Goal: Transaction & Acquisition: Purchase product/service

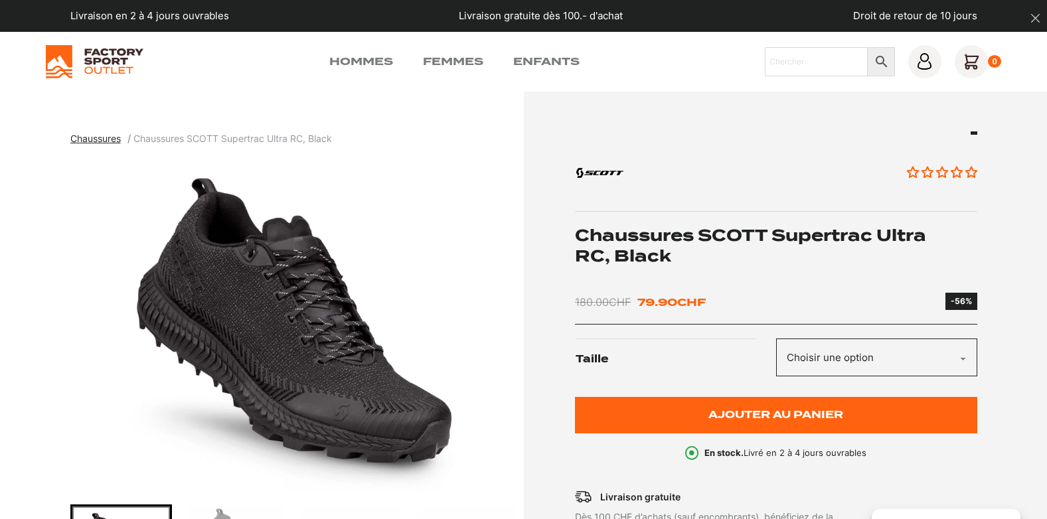
click at [962, 357] on select "Choisir une option 40 40.5 41 42 42.5 43 44 44.5 45 45.5 46 47" at bounding box center [876, 358] width 201 height 38
click at [98, 140] on span "Chaussures" at bounding box center [95, 138] width 50 height 11
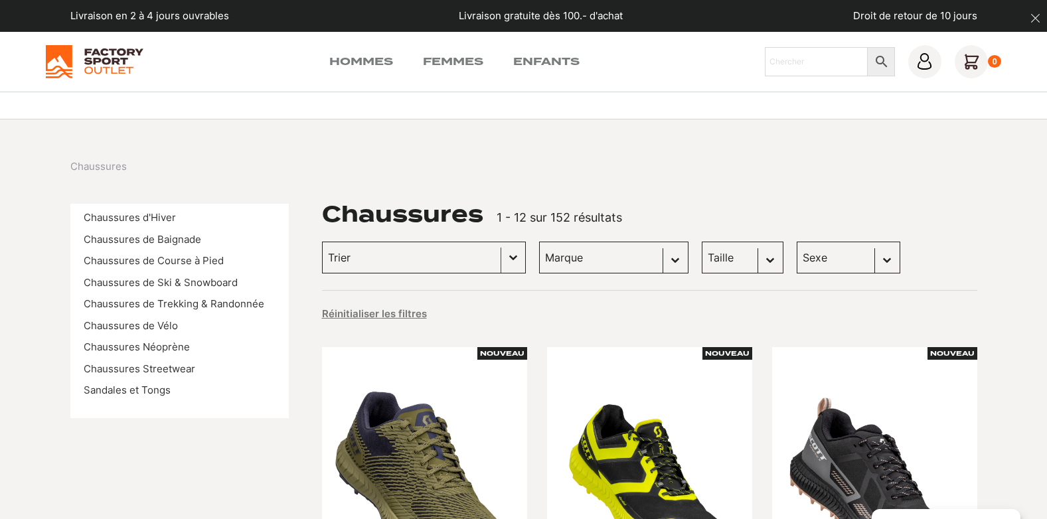
click at [501, 258] on button "Basculer la liste" at bounding box center [513, 257] width 24 height 31
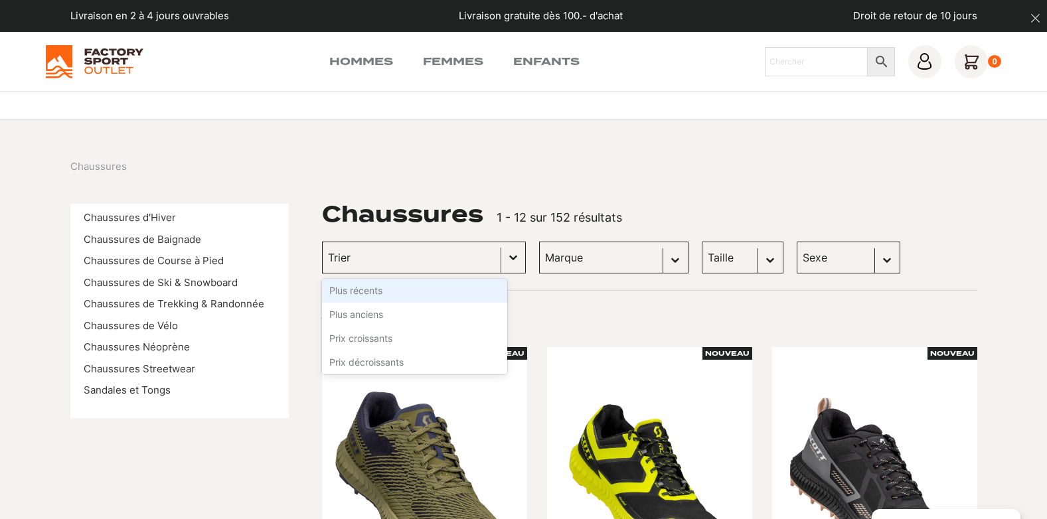
click at [501, 260] on button "Basculer la liste" at bounding box center [513, 257] width 24 height 31
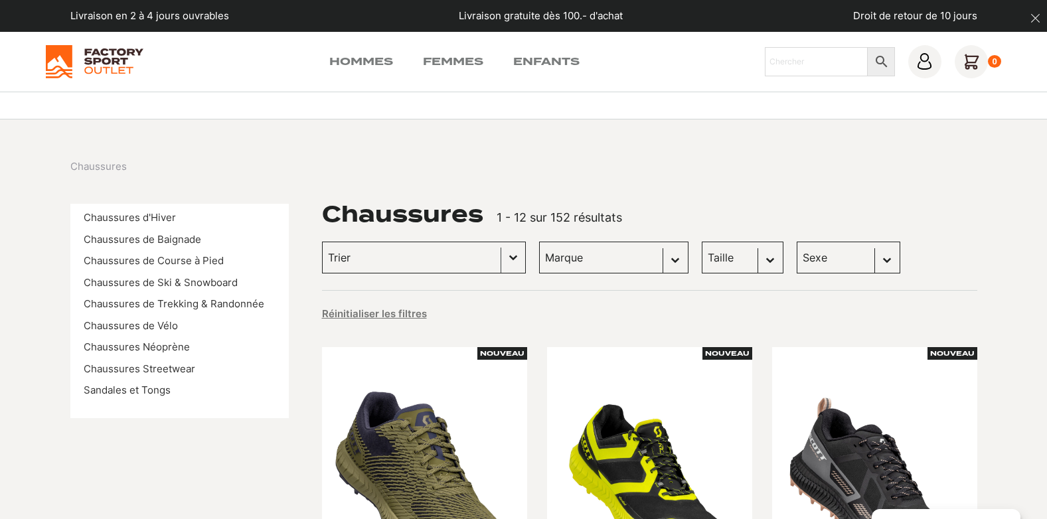
click at [501, 260] on button "Basculer la liste" at bounding box center [513, 257] width 24 height 31
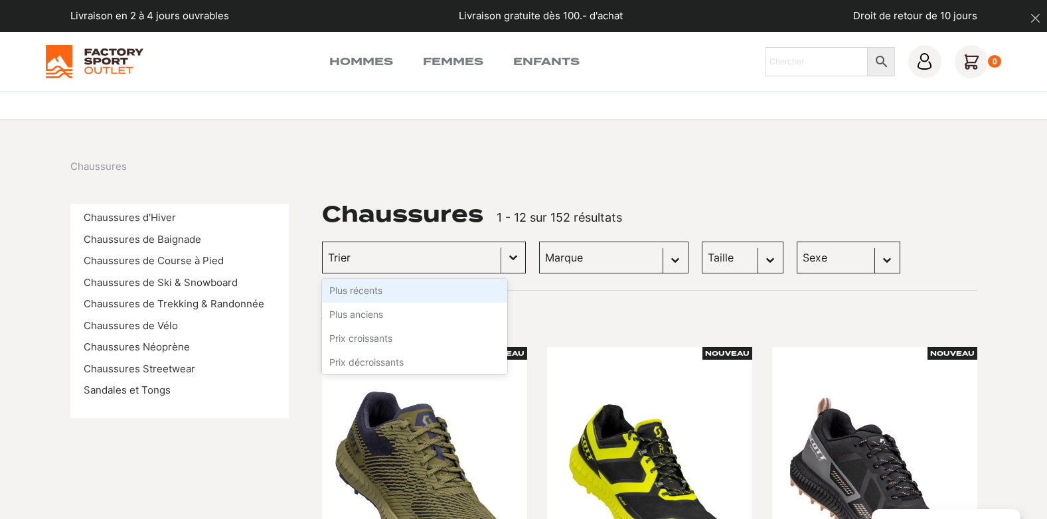
click at [501, 260] on button "Basculer la liste" at bounding box center [513, 257] width 24 height 31
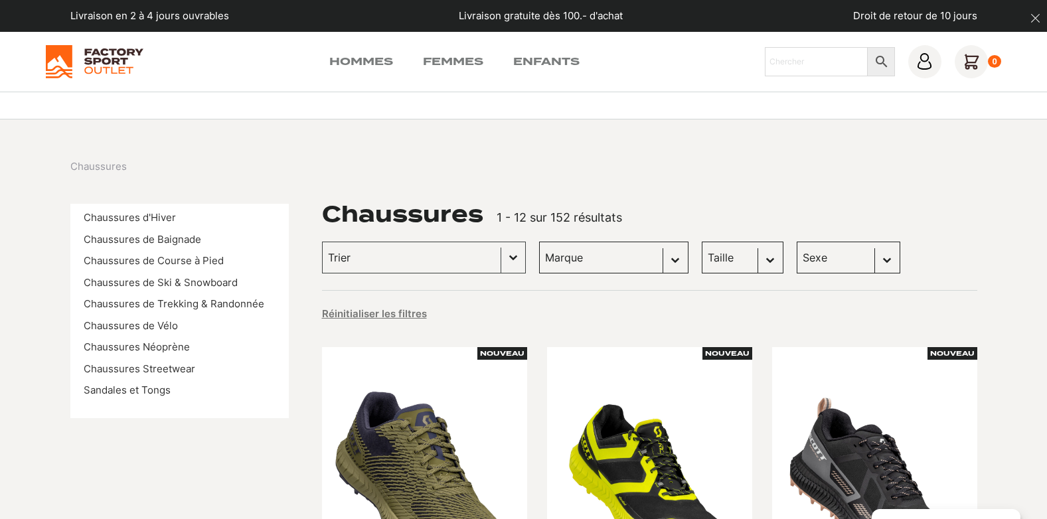
click at [660, 256] on select "Marque Scott (44) Dolomite (28) Kayland (25) Vans (21) DakarShoes (3) Globe Ska…" at bounding box center [613, 258] width 149 height 32
select select "[PERSON_NAME]"
click at [539, 242] on select "Marque Scott (44) Dolomite (28) Kayland (25) Vans (21) DakarShoes (3) Globe Ska…" at bounding box center [613, 258] width 149 height 32
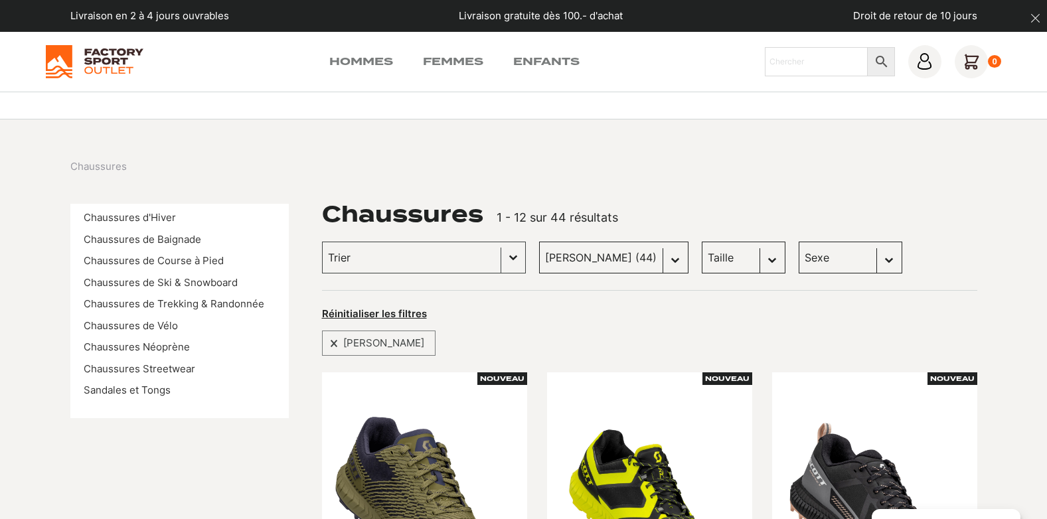
click at [756, 258] on select "Taille 40.5 (2) 43 (1) 45 (0) 36 (1) 42 (0) 45.5 (0) 41 (1) 42.5 (0) 43.5 (0) 4…" at bounding box center [744, 258] width 84 height 32
select select "40"
click at [702, 242] on select "Taille 40.5 (2) 43 (1) 45 (0) 36 (1) 42 (0) 45.5 (0) 41 (1) 42.5 (0) 43.5 (0) 4…" at bounding box center [744, 258] width 84 height 32
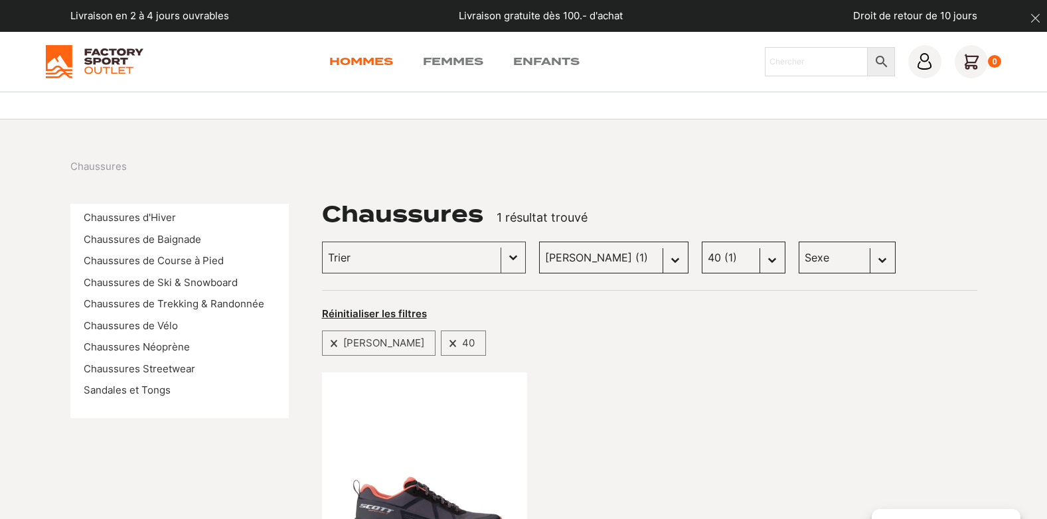
click at [377, 60] on link "Hommes" at bounding box center [361, 62] width 64 height 16
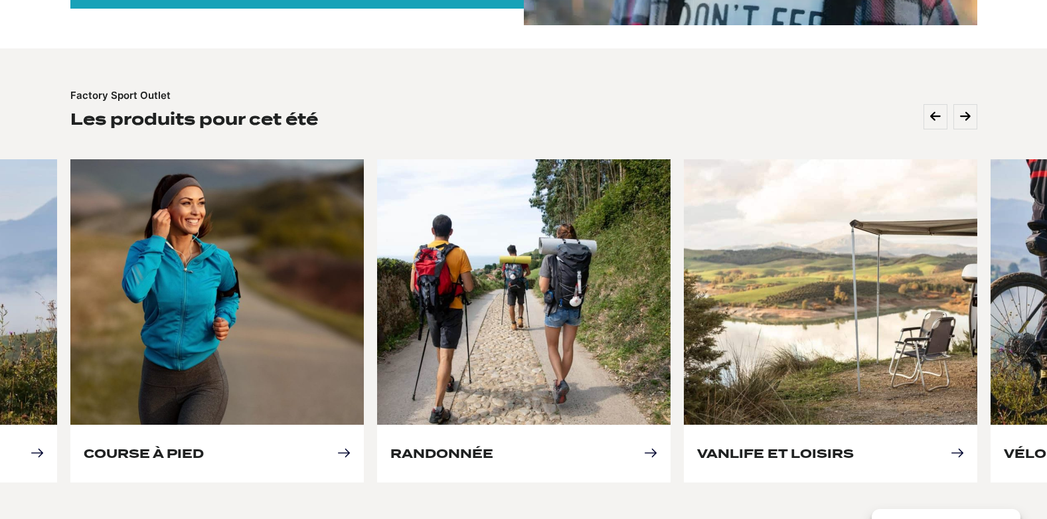
scroll to position [509, 0]
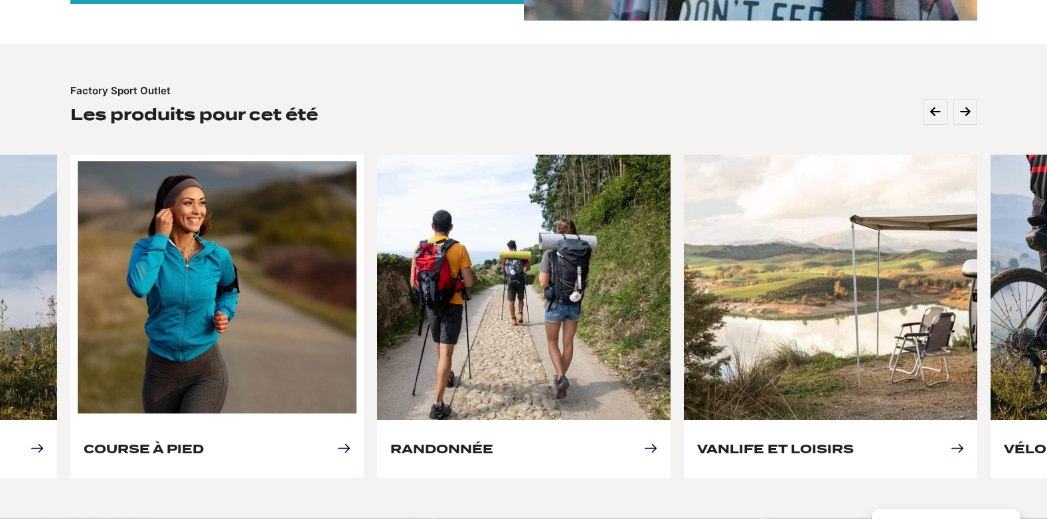
click at [204, 442] on link "Course à pied" at bounding box center [144, 449] width 120 height 14
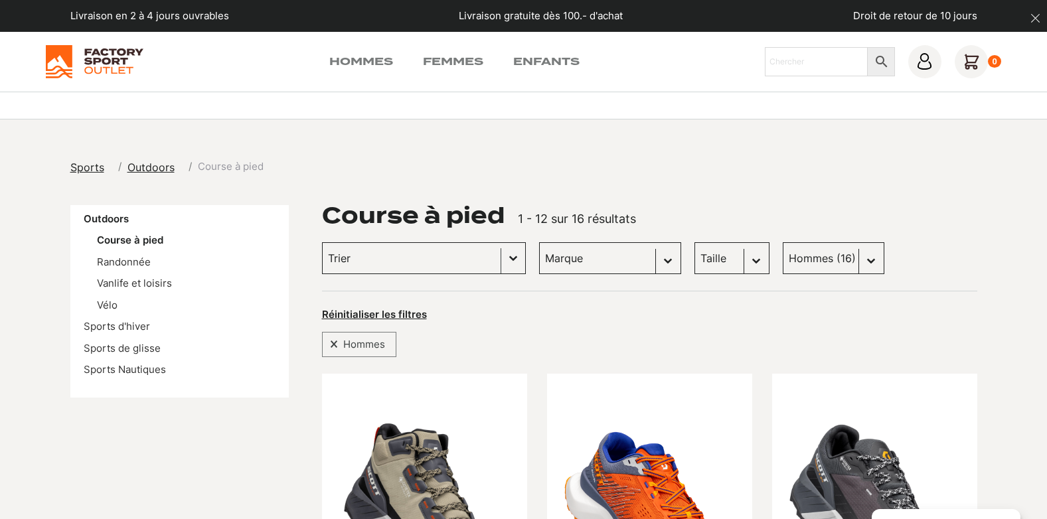
click at [501, 258] on button "Basculer la liste" at bounding box center [513, 258] width 24 height 31
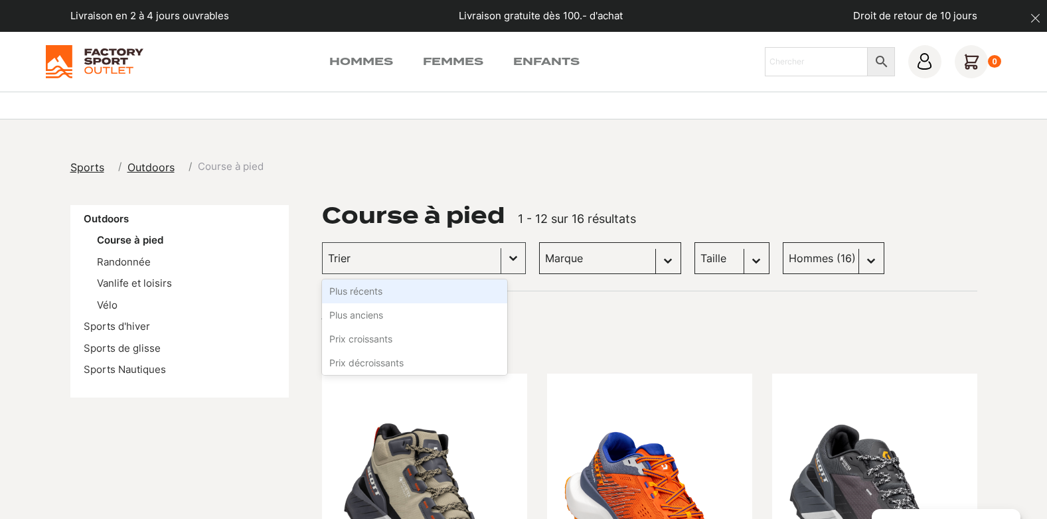
click at [623, 258] on select "Marque Scott (11) Otso (1) Panda optics (2) Craft (1) Dakine (1) Dolomite (0)" at bounding box center [610, 258] width 142 height 32
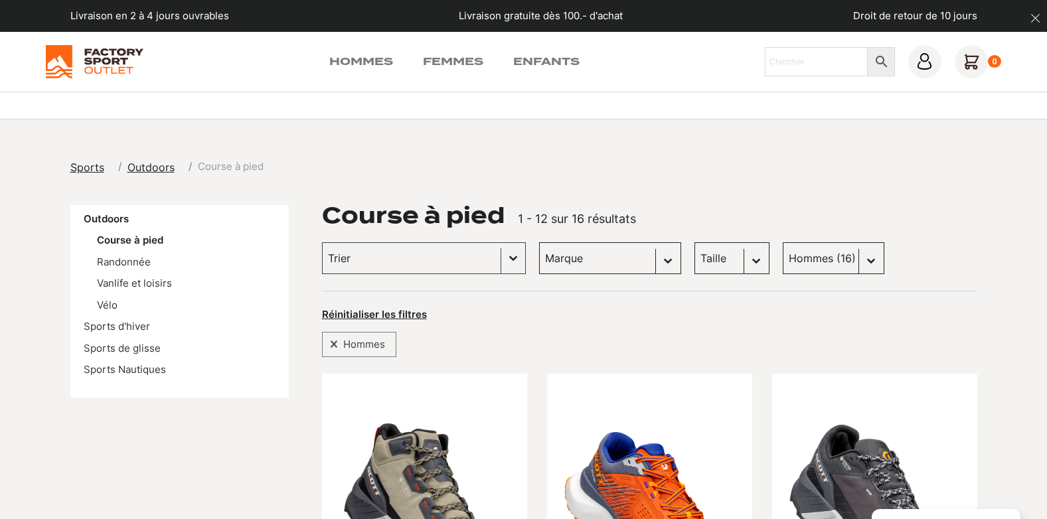
select select "[PERSON_NAME]"
click at [539, 242] on select "Marque Scott (11) Otso (1) Panda optics (2) Craft (1) Dakine (1) Dolomite (0)" at bounding box center [610, 258] width 142 height 32
click at [713, 259] on select "Taille 40.5 (1) 36 (0) 36.5 (0) 37.5 (0) 38 (0) 38.5 (0) 39 (0) 40 (0) 41 (1) 4…" at bounding box center [732, 258] width 75 height 32
click at [973, 58] on icon at bounding box center [971, 61] width 33 height 33
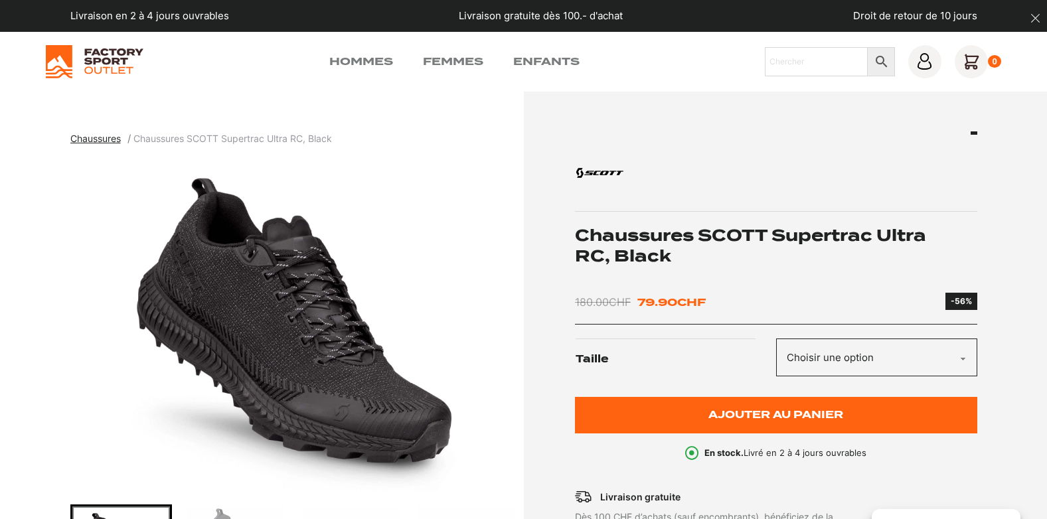
click at [898, 356] on select "Choisir une option 40 40.5 41 42 42.5 43 44 44.5 45 45.5 46 47" at bounding box center [876, 358] width 201 height 38
click at [776, 339] on select "Choisir une option 40 40.5 41 42 42.5 43 44 44.5 45 45.5 46 47" at bounding box center [876, 358] width 201 height 38
select select "40"
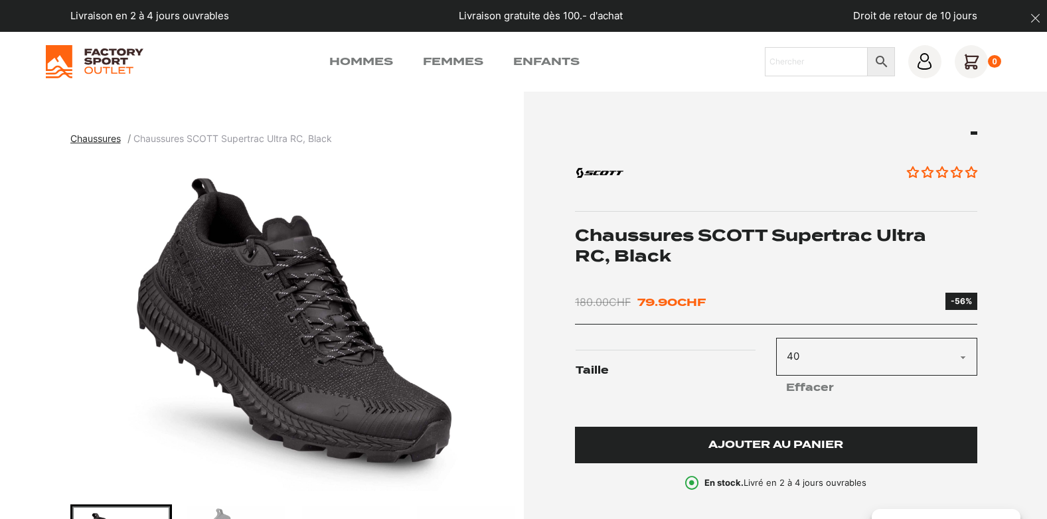
click at [771, 437] on button "Ajouter au panier" at bounding box center [776, 445] width 402 height 37
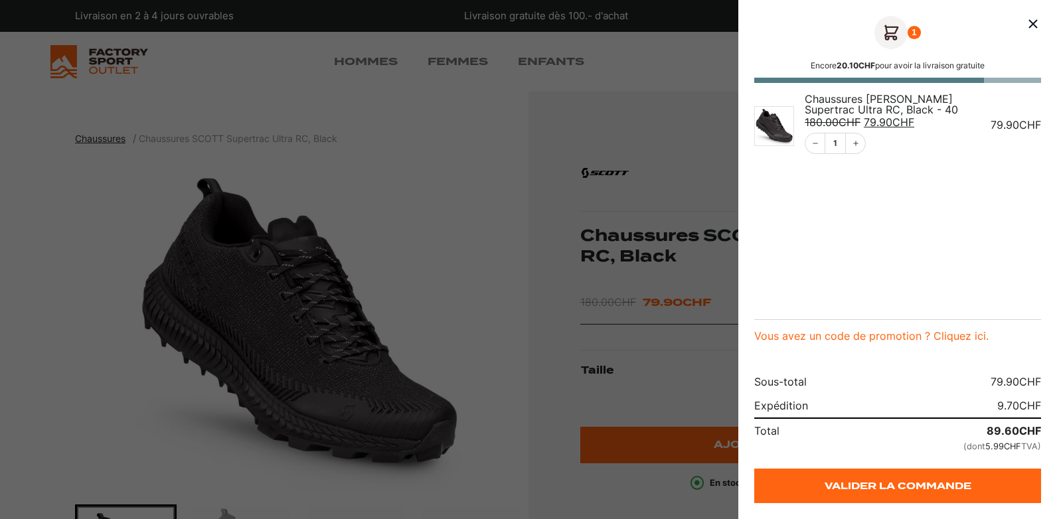
click at [141, 143] on div at bounding box center [528, 259] width 1057 height 519
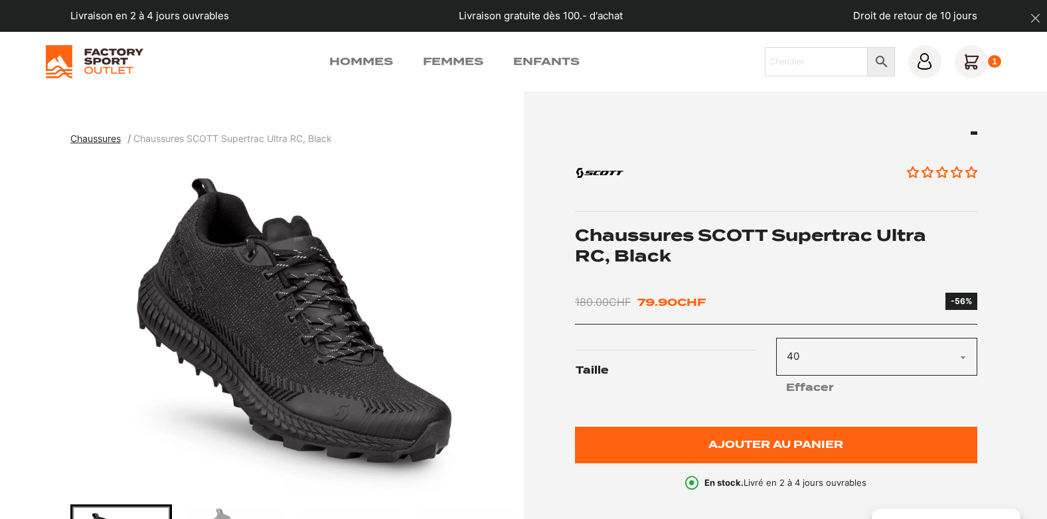
click at [97, 140] on span "Chaussures" at bounding box center [95, 138] width 50 height 11
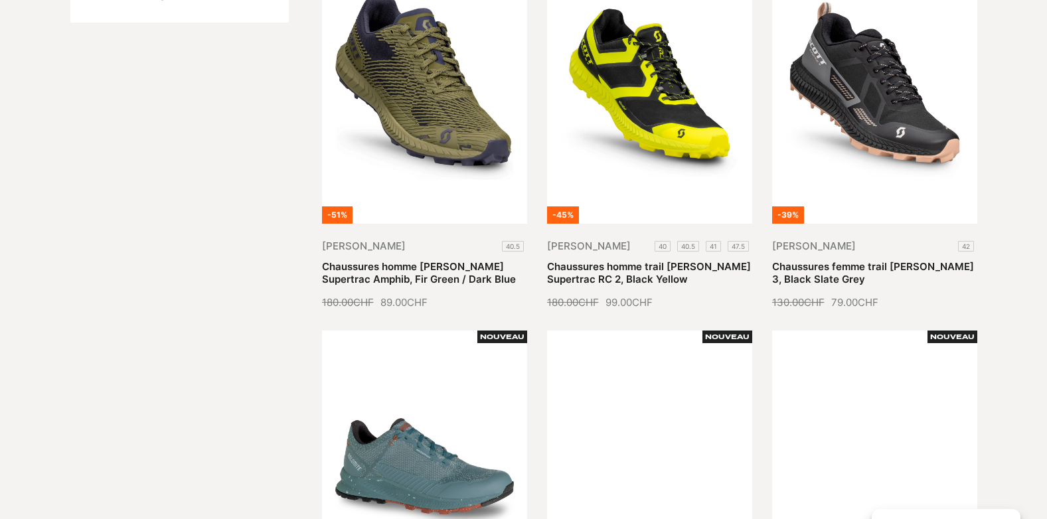
scroll to position [340, 0]
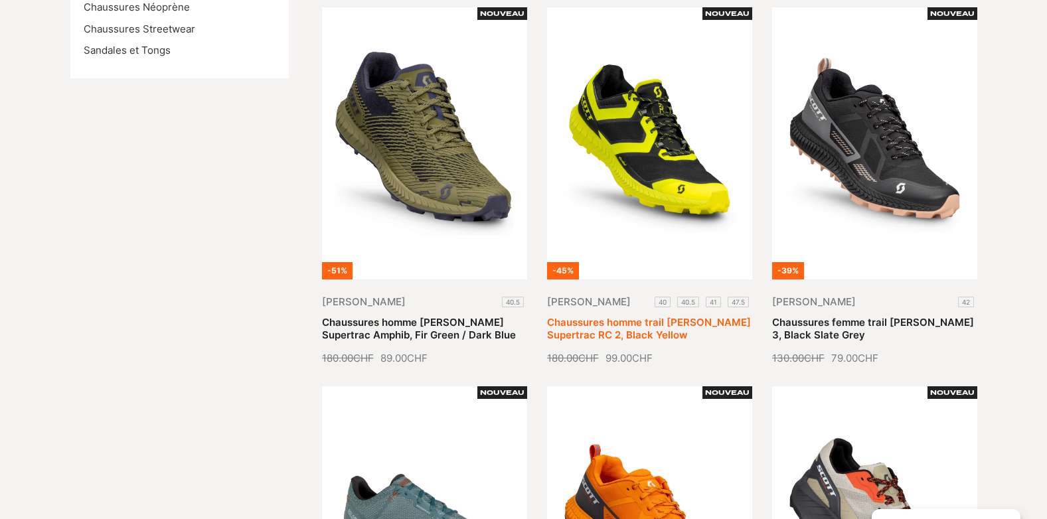
click at [638, 316] on link "Chaussures homme trail [PERSON_NAME] Supertrac RC 2, Black Yellow" at bounding box center [649, 329] width 204 height 26
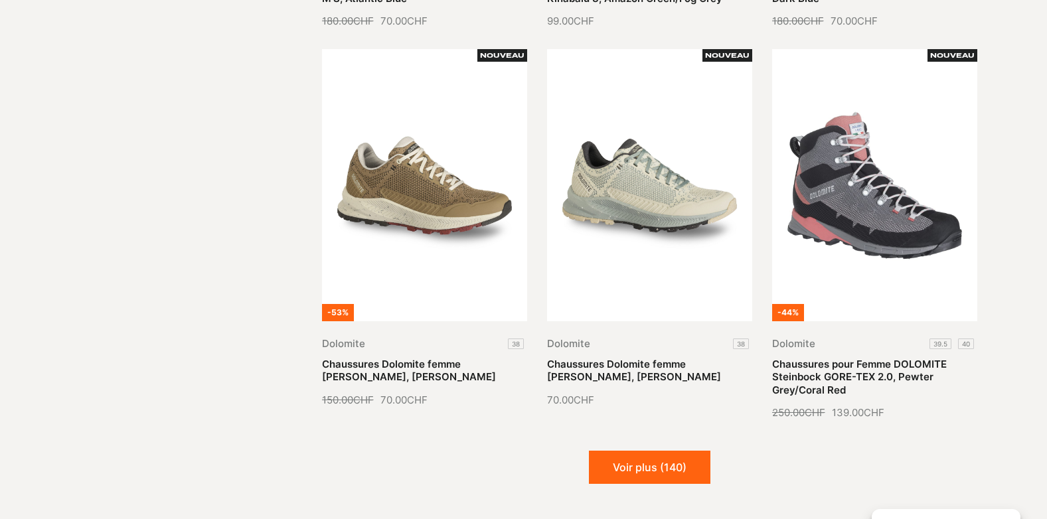
scroll to position [1509, 0]
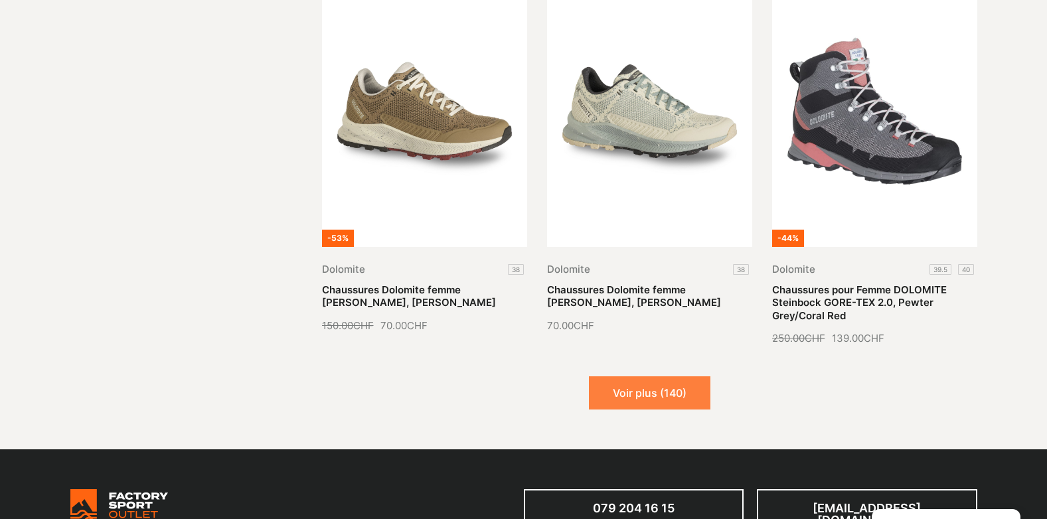
click at [656, 400] on button "Voir plus (140)" at bounding box center [650, 393] width 122 height 33
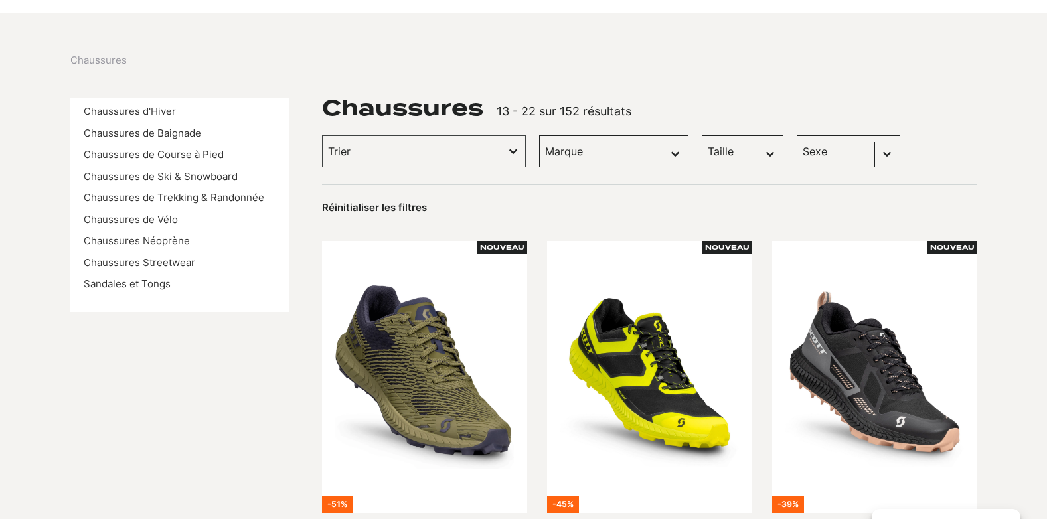
scroll to position [0, 0]
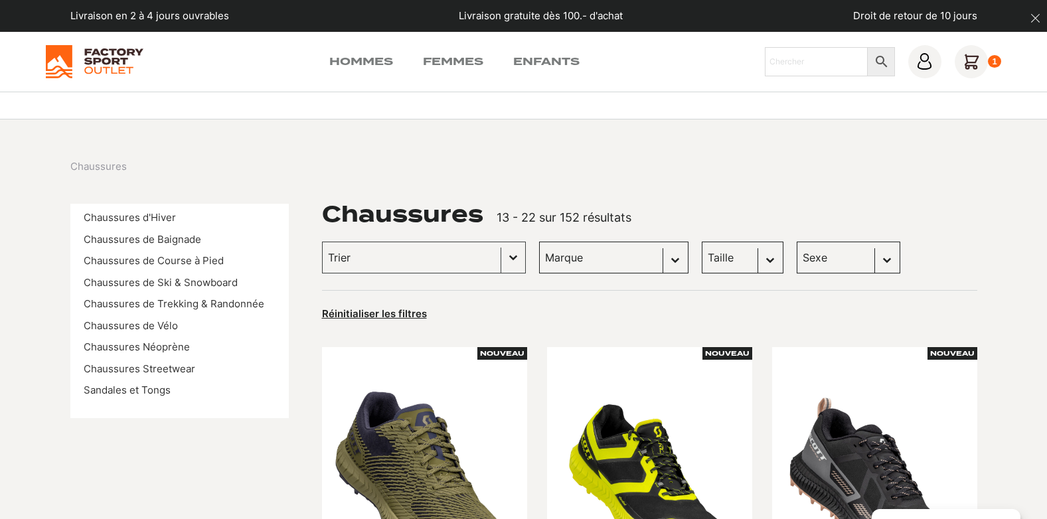
click at [862, 256] on select "Sexe Hommes (90) Femmes (74) Enfants (5)" at bounding box center [849, 258] width 104 height 32
select select "hommes"
click at [797, 242] on select "Sexe Hommes (90) Femmes (74) Enfants (5)" at bounding box center [849, 258] width 104 height 32
select select "hommes"
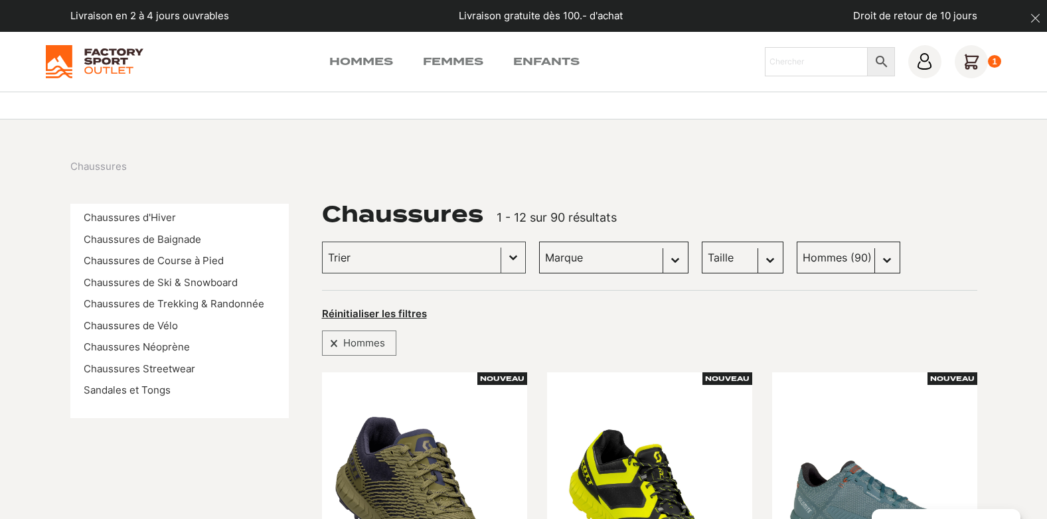
click at [751, 259] on select "Taille 40.5 (5) 43 (5) 45 (6) 36 (1) 42 (5) 45.5 (5) 41 (4) 42.5 (4) 43.5 (4) 4…" at bounding box center [743, 258] width 82 height 32
click at [702, 242] on select "Taille 40.5 (5) 43 (5) 45 (6) 36 (1) 42 (5) 45.5 (5) 41 (4) 42.5 (4) 43.5 (4) 4…" at bounding box center [743, 258] width 82 height 32
click at [723, 168] on div "Chaussures" at bounding box center [523, 166] width 907 height 15
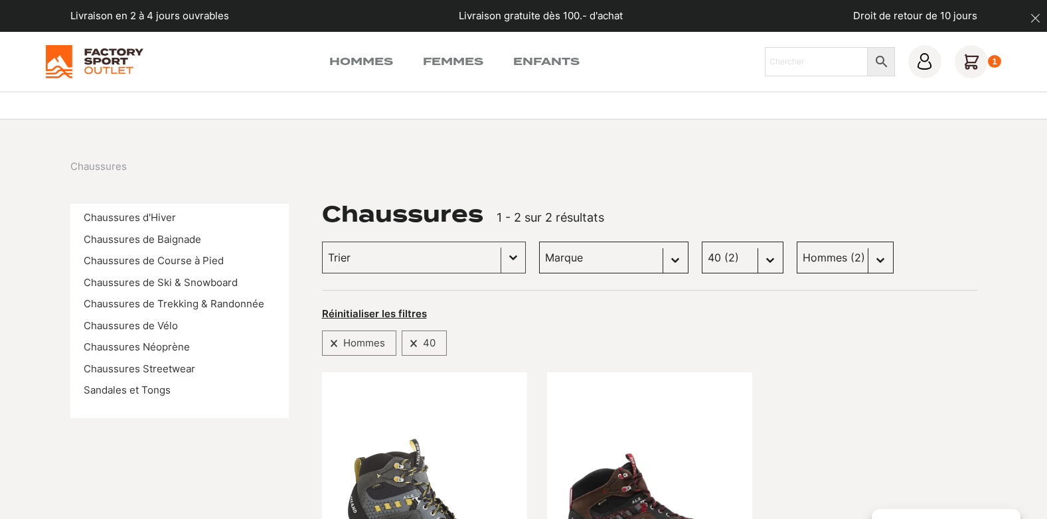
click at [749, 261] on select "Taille 40.5 (5) 43 (5) 45 (6) 36 (1) 42 (5) 45.5 (5) 41 (4) 42.5 (4) 43.5 (4) 4…" at bounding box center [743, 258] width 82 height 32
click at [702, 242] on select "Taille 40.5 (5) 43 (5) 45 (6) 36 (1) 42 (5) 45.5 (5) 41 (4) 42.5 (4) 43.5 (4) 4…" at bounding box center [743, 258] width 82 height 32
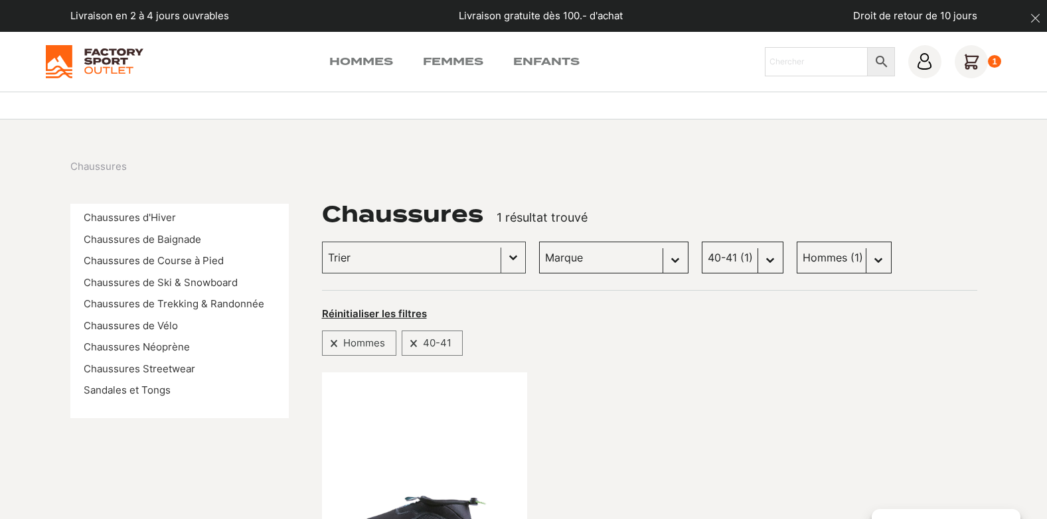
click at [751, 256] on select "Taille 40.5 (5) 43 (5) 45 (6) 36 (1) 42 (5) 45.5 (5) 41 (4) 42.5 (4) 43.5 (4) 4…" at bounding box center [743, 258] width 82 height 32
select select "40"
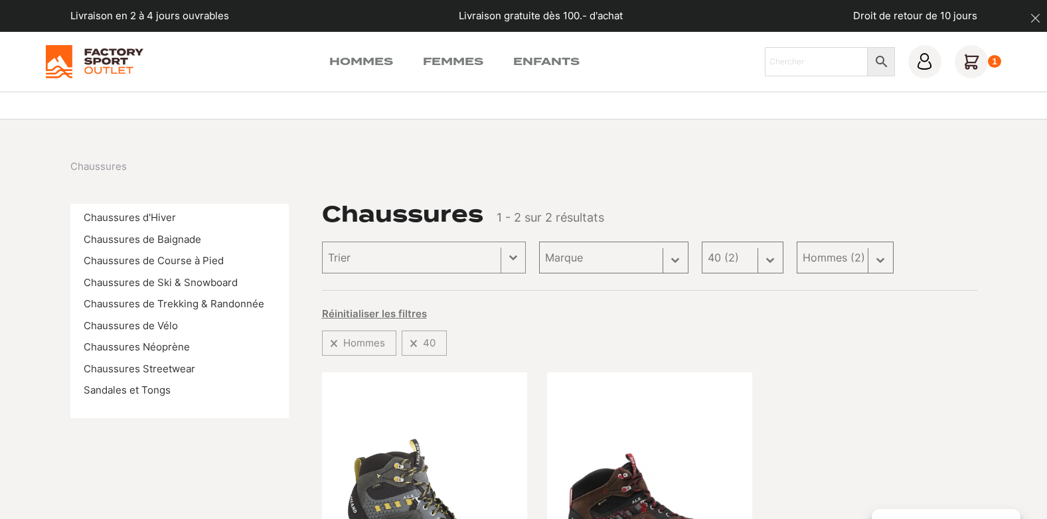
select select
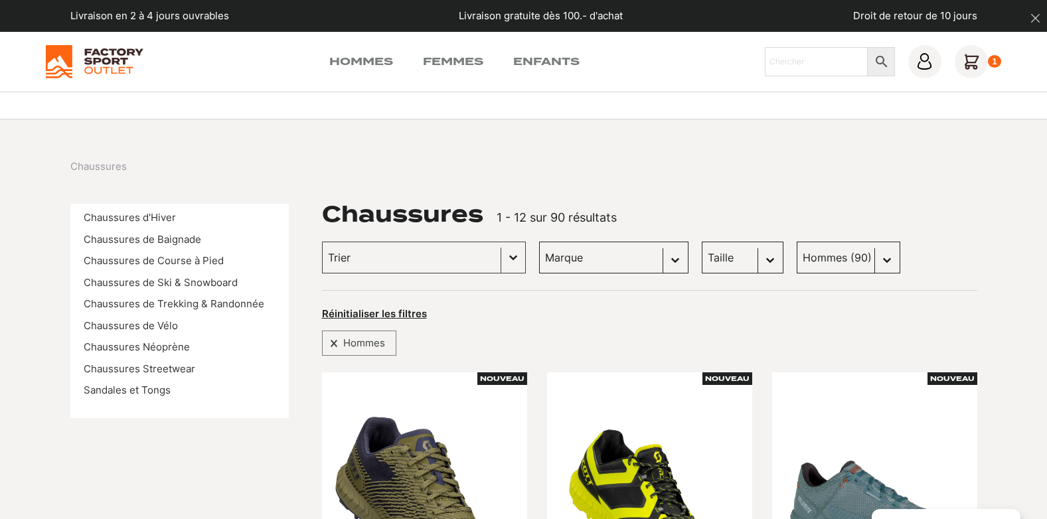
click at [660, 263] on select "Marque Scott (24) Dolomite (17) Kayland (8) Vans (19) DakarShoes (3) Globe Skat…" at bounding box center [613, 258] width 149 height 32
select select "scott"
click at [539, 242] on select "Marque Scott (24) Dolomite (17) Kayland (8) Vans (19) DakarShoes (3) Globe Skat…" at bounding box center [613, 258] width 149 height 32
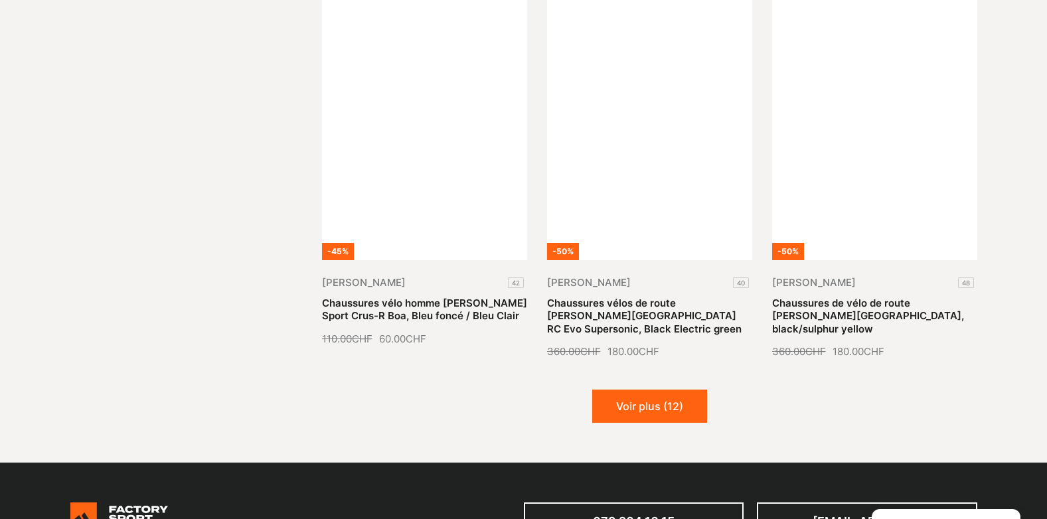
scroll to position [1569, 0]
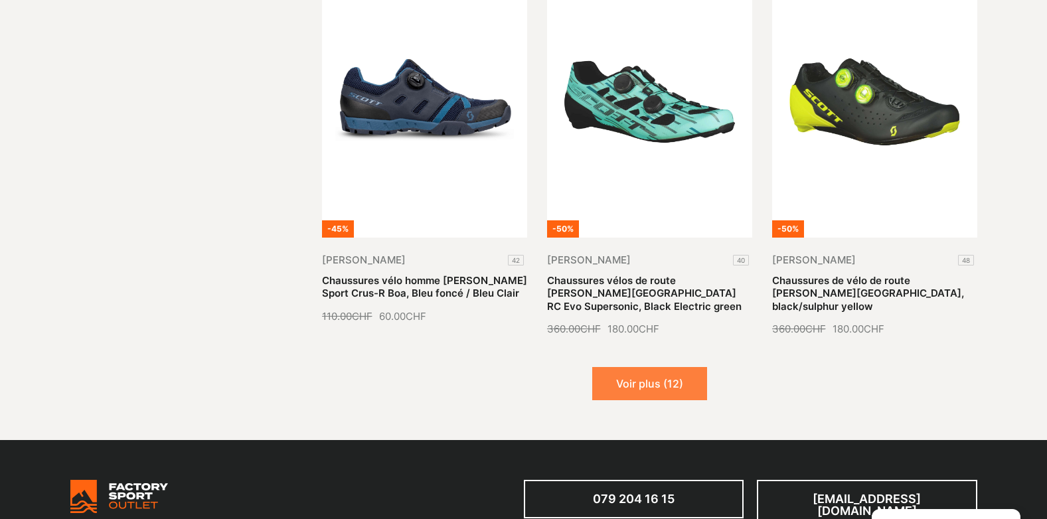
click at [652, 367] on button "Voir plus (12)" at bounding box center [649, 383] width 115 height 33
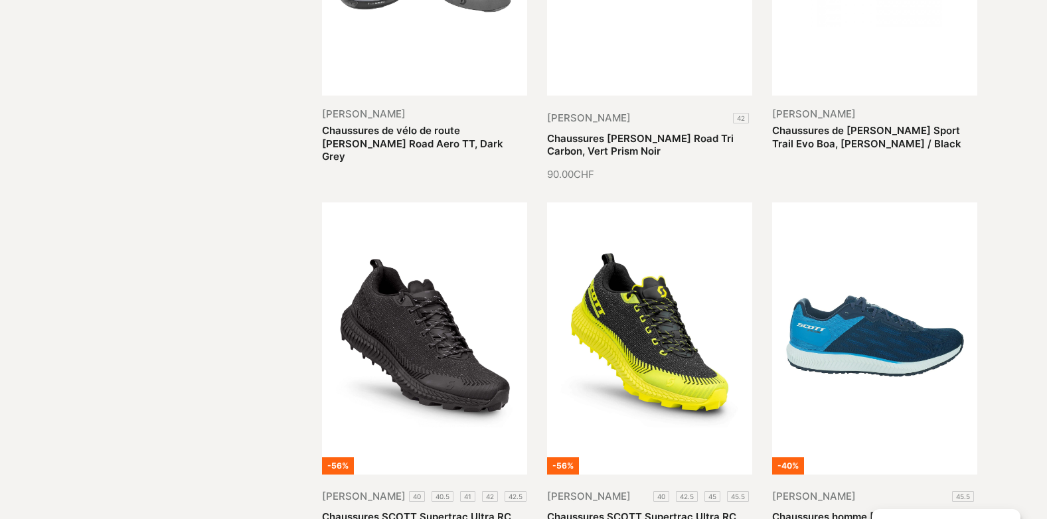
scroll to position [2109, 0]
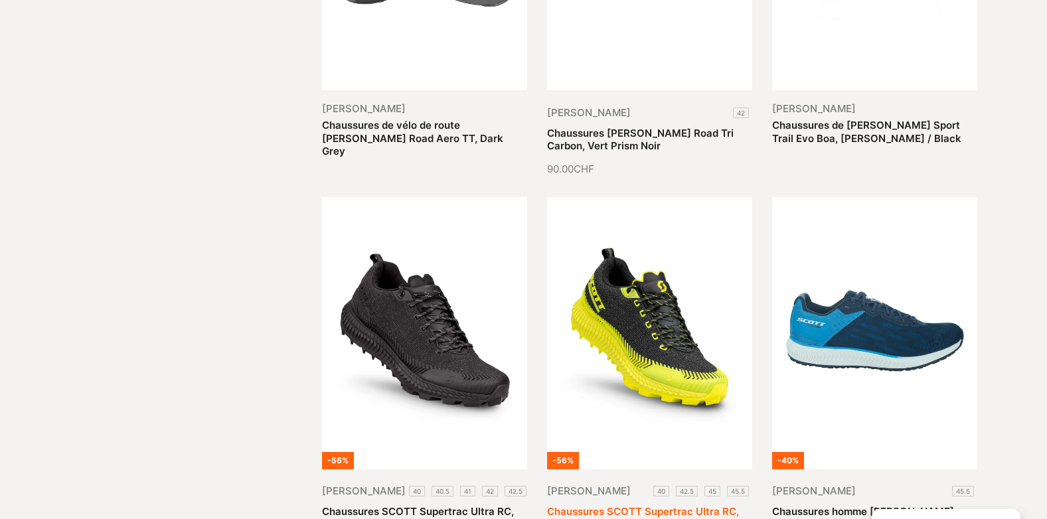
click at [632, 505] on link "Chaussures SCOTT Supertrac Ultra RC, Black/Yellow" at bounding box center [643, 518] width 192 height 26
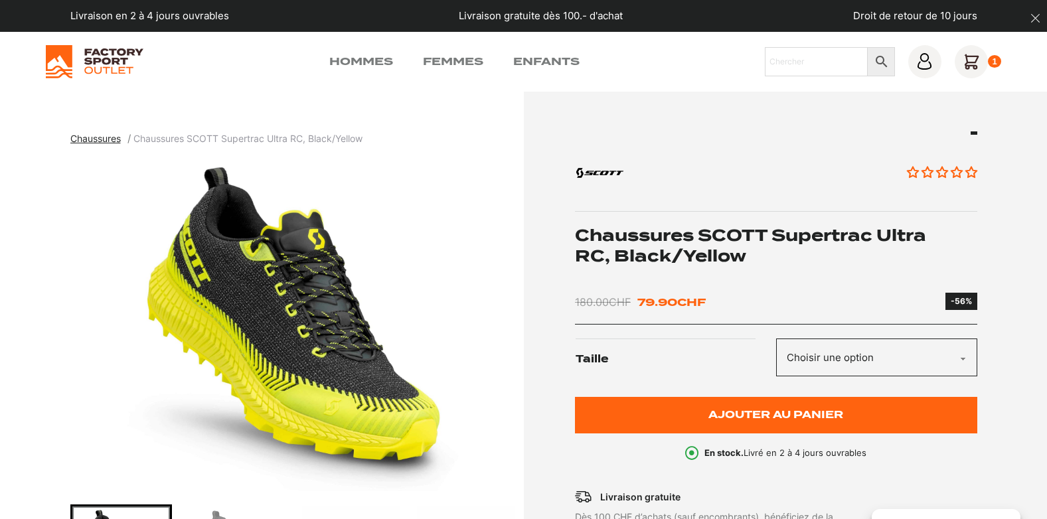
click at [954, 363] on select "Choisir une option 40 42.5 45 45.5" at bounding box center [876, 358] width 201 height 38
click at [776, 339] on select "Choisir une option 40 42.5 45 45.5" at bounding box center [876, 358] width 201 height 38
select select "40"
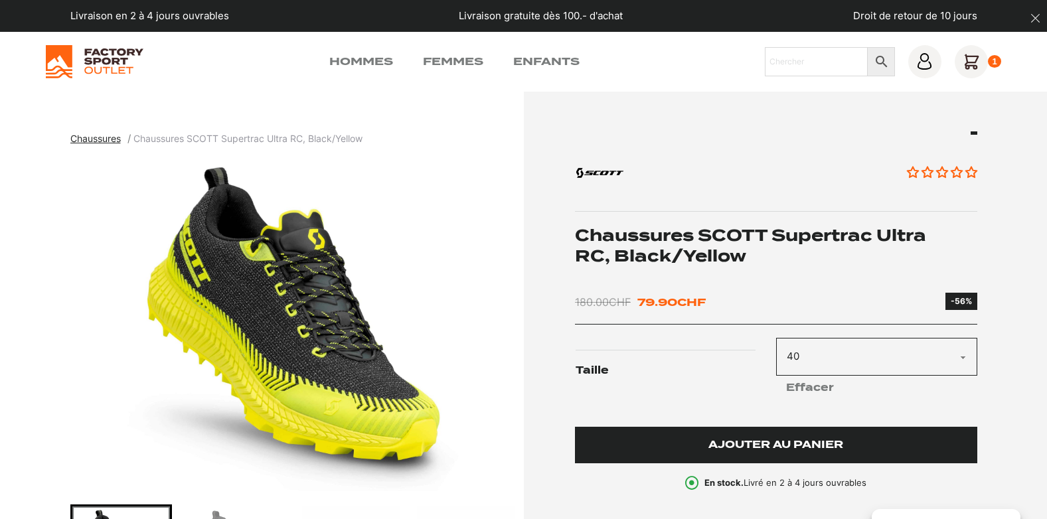
click at [836, 441] on span "Ajouter au panier" at bounding box center [776, 445] width 135 height 11
